Goal: Find specific page/section: Find specific page/section

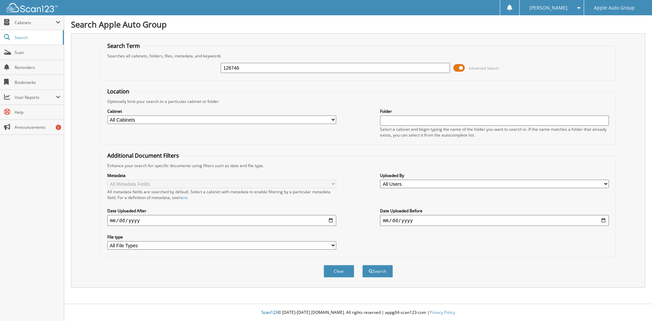
type input "126746"
click at [363, 265] on button "Search" at bounding box center [378, 271] width 31 height 13
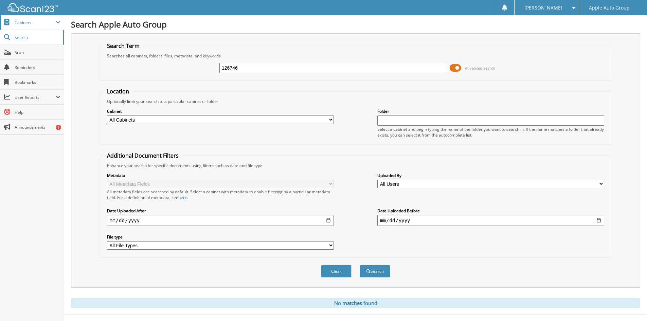
click at [22, 24] on span "Cabinets" at bounding box center [35, 23] width 41 height 6
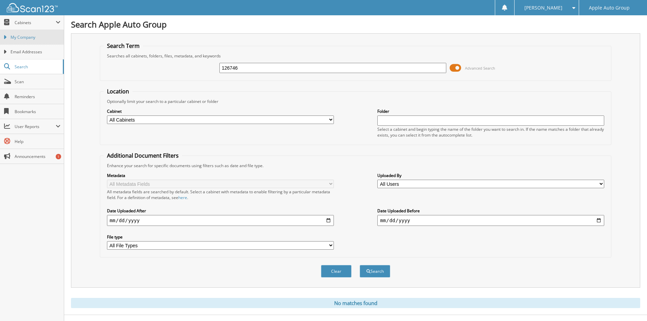
click at [22, 38] on span "My Company" at bounding box center [36, 37] width 50 height 6
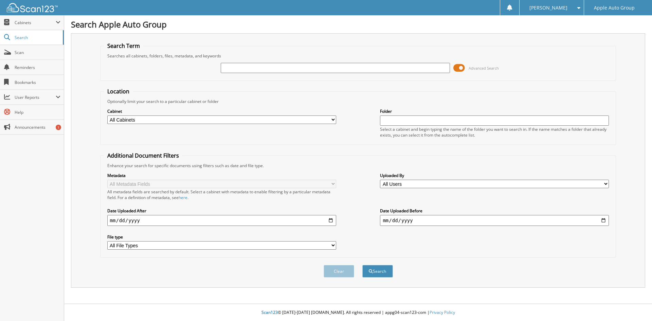
click at [270, 71] on input "text" at bounding box center [335, 68] width 229 height 10
type input "126746"
click at [363, 265] on button "Search" at bounding box center [378, 271] width 31 height 13
